Goal: Ask a question: Seek information or help from site administrators or community

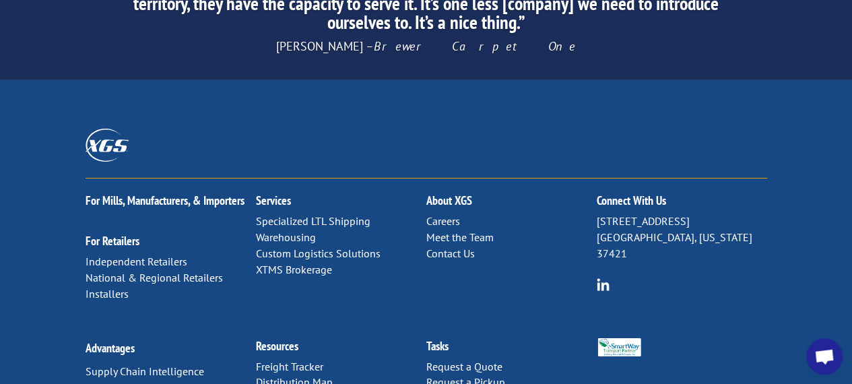
scroll to position [2276, 0]
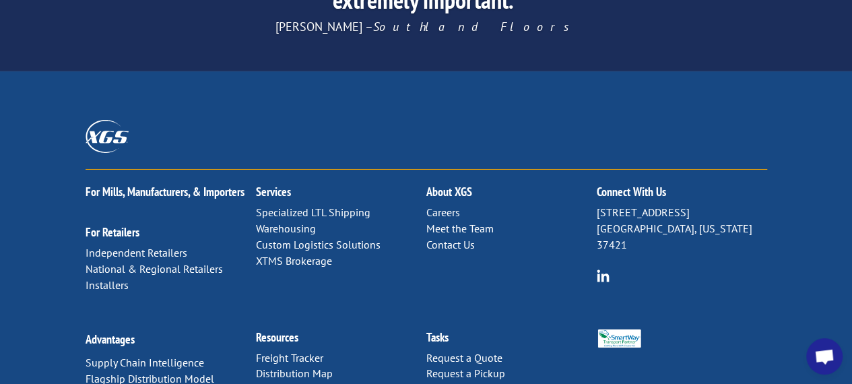
click at [470, 238] on link "Contact Us" at bounding box center [450, 244] width 48 height 13
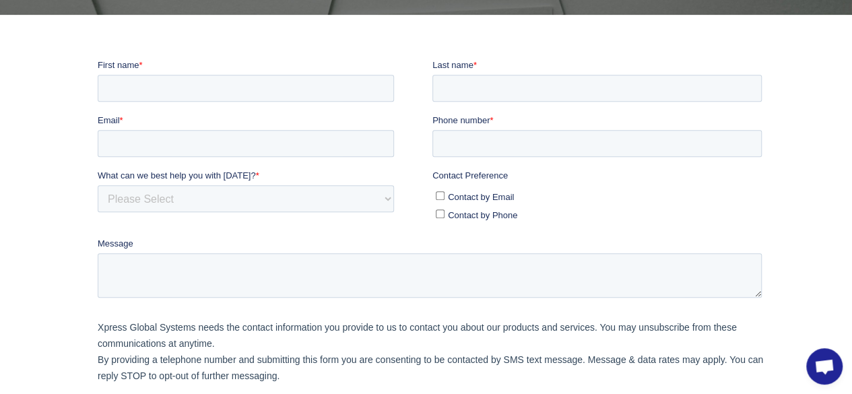
scroll to position [323, 0]
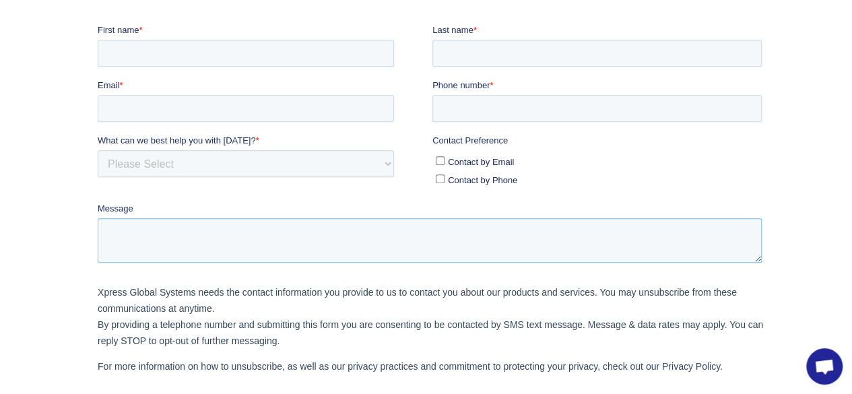
click at [232, 236] on textarea "Message" at bounding box center [429, 239] width 664 height 44
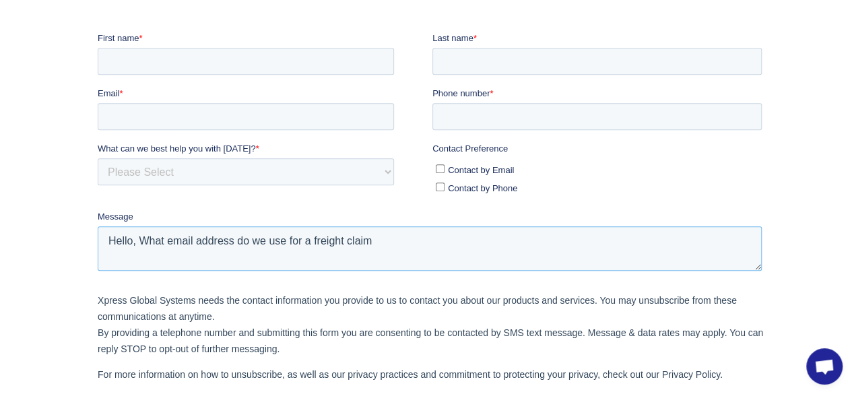
scroll to position [22, 0]
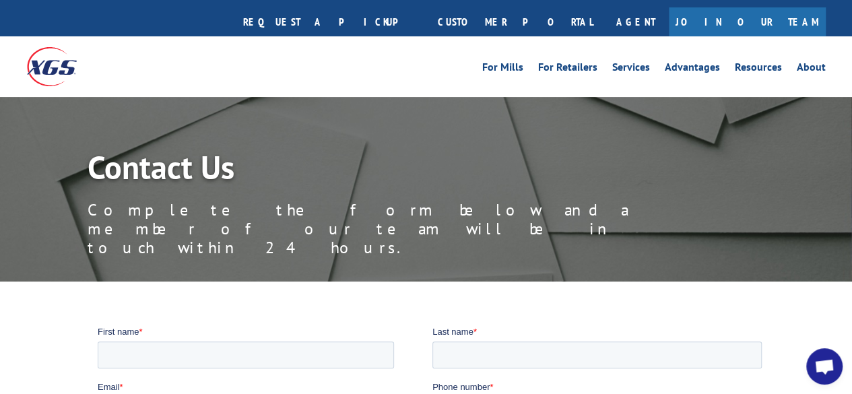
type textarea "Hello, What email address do we use for a freight claim"
click at [358, 351] on input "First name *" at bounding box center [245, 354] width 296 height 27
type input "Mia"
type input "Jester"
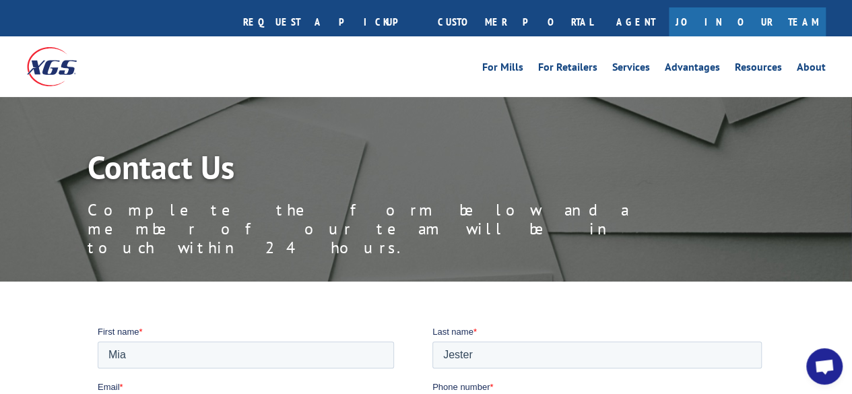
paste input "[EMAIL_ADDRESS][DOMAIN_NAME]"
type input "[EMAIL_ADDRESS][DOMAIN_NAME]"
type input "7704338211"
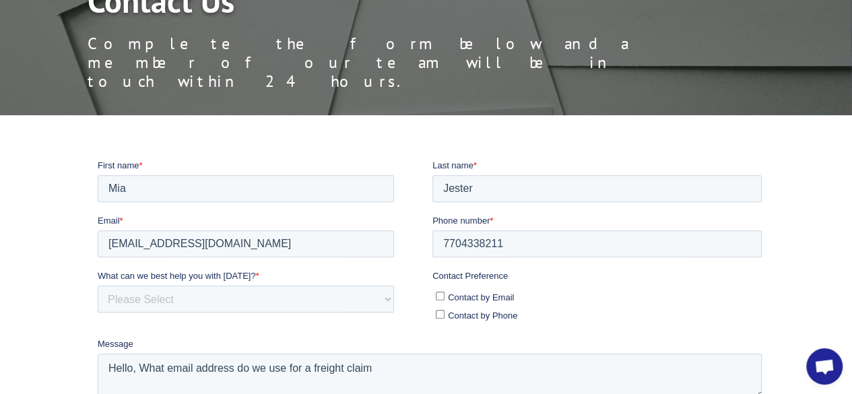
scroll to position [202, 0]
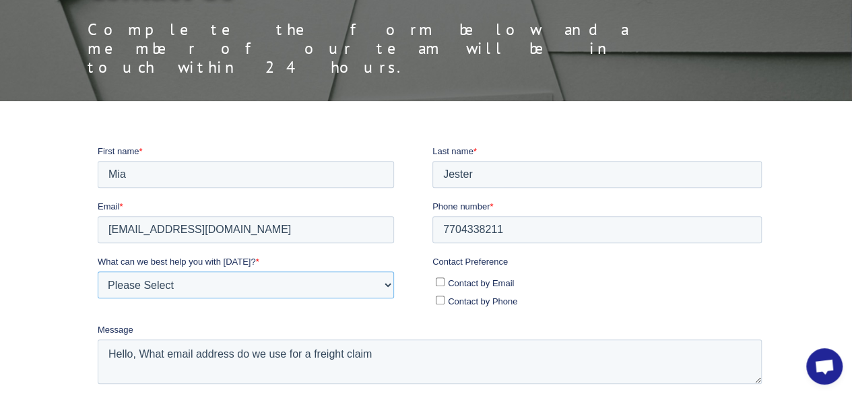
click at [238, 286] on select "Please Select Quoting, Opening New Account, or New Business Opportunity Shipmen…" at bounding box center [245, 284] width 296 height 27
select select "Other"
click at [97, 271] on select "Please Select Quoting, Opening New Account, or New Business Opportunity Shipmen…" at bounding box center [245, 284] width 296 height 27
click at [439, 282] on input "Contact by Email" at bounding box center [439, 281] width 9 height 9
checkbox input "true"
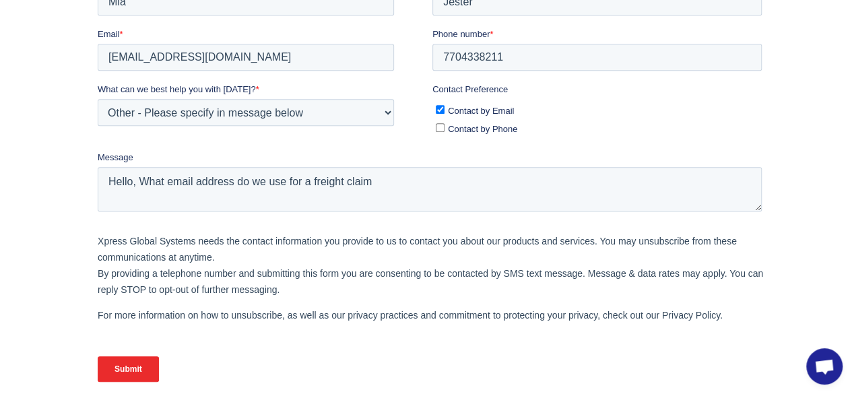
scroll to position [384, 0]
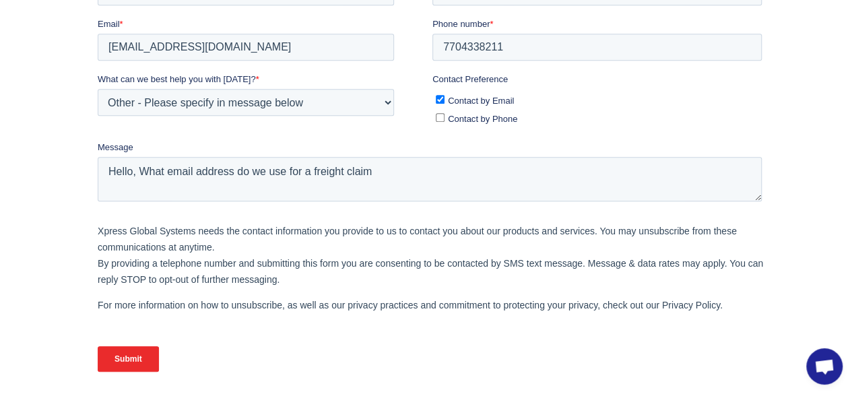
click at [137, 355] on input "Submit" at bounding box center [127, 359] width 61 height 26
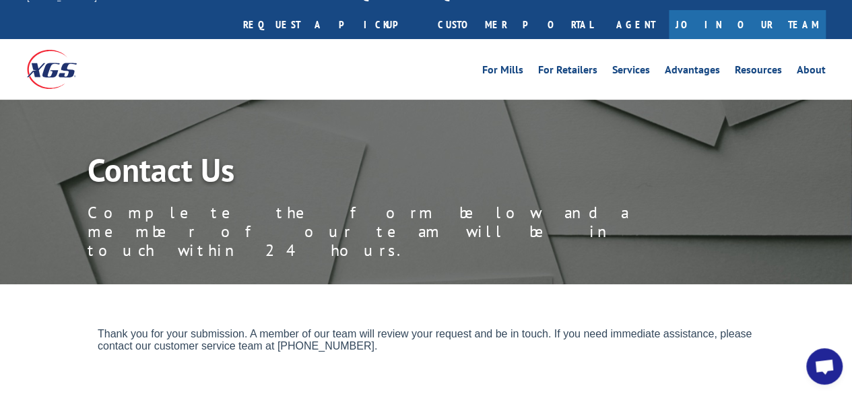
scroll to position [0, 0]
